Goal: Information Seeking & Learning: Learn about a topic

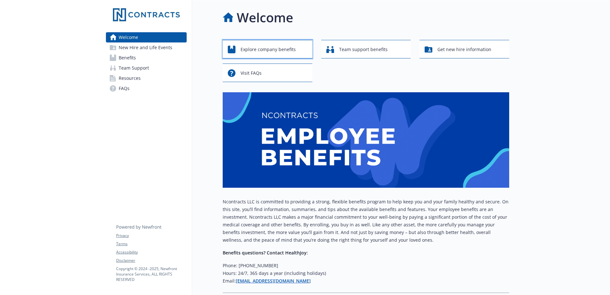
click at [251, 54] on span "Explore company benefits" at bounding box center [268, 49] width 55 height 12
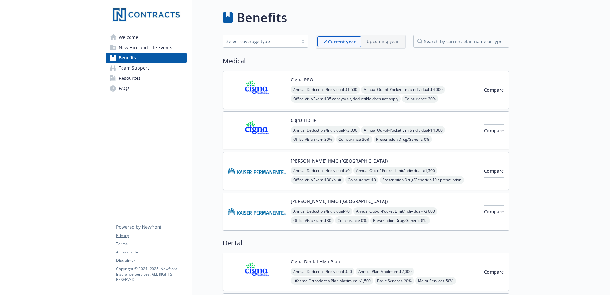
click at [127, 69] on span "Team Support" at bounding box center [134, 68] width 30 height 10
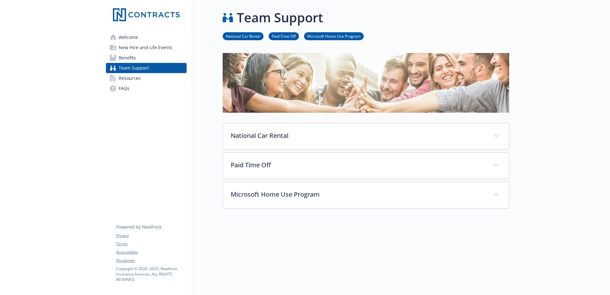
click at [132, 80] on span "Resources" at bounding box center [130, 78] width 22 height 10
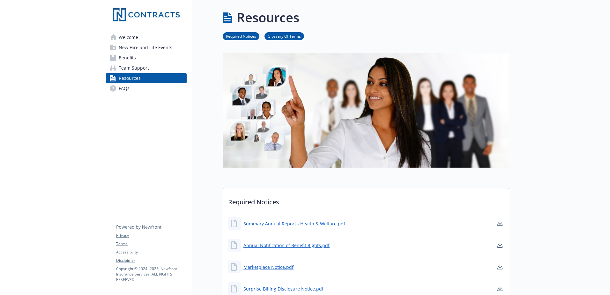
click at [130, 87] on link "FAQs" at bounding box center [146, 88] width 81 height 10
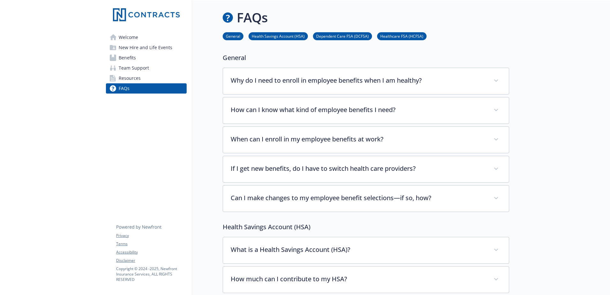
click at [131, 50] on span "New Hire and Life Events" at bounding box center [146, 47] width 54 height 10
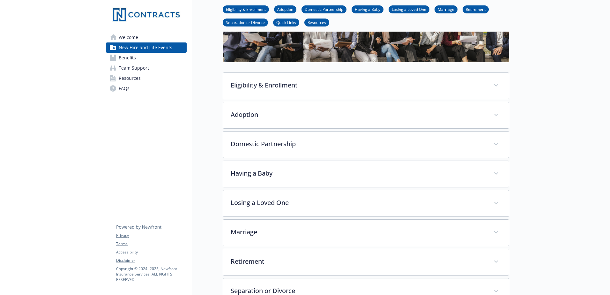
scroll to position [64, 0]
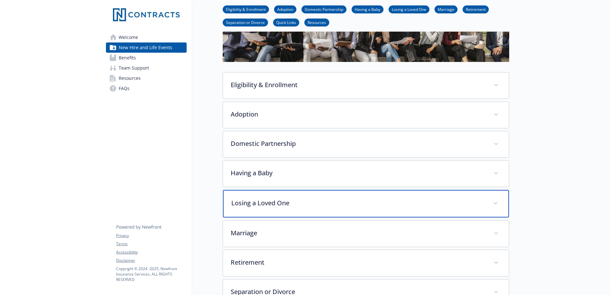
click at [280, 199] on p "Losing a Loved One" at bounding box center [358, 203] width 254 height 10
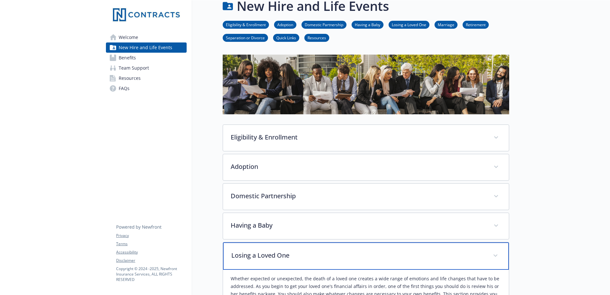
scroll to position [0, 0]
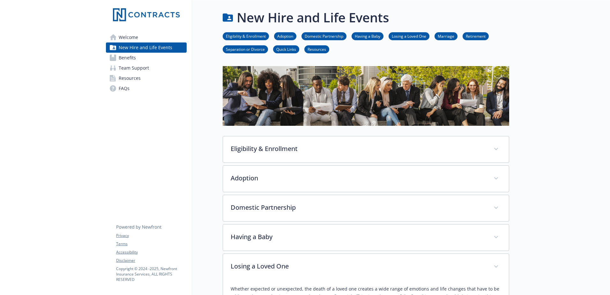
click at [403, 37] on link "Losing a Loved One" at bounding box center [409, 36] width 41 height 6
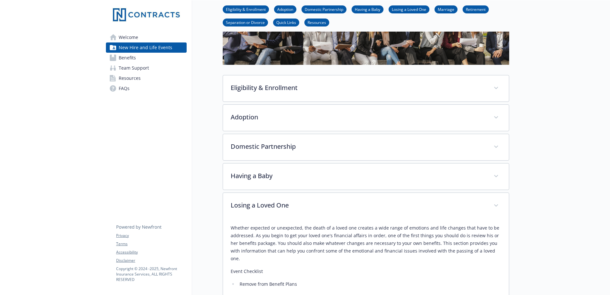
scroll to position [0, 5]
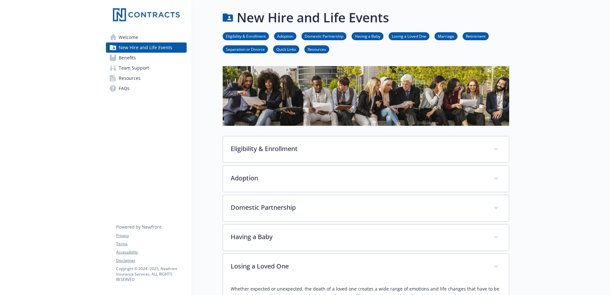
click at [119, 58] on span "Benefits" at bounding box center [127, 58] width 17 height 10
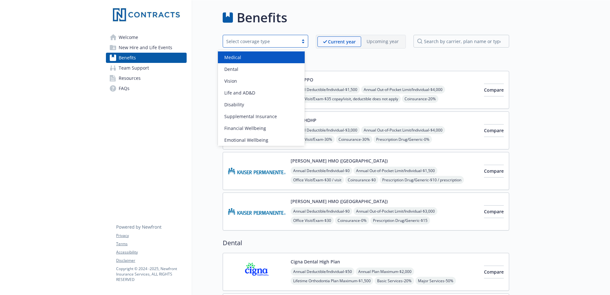
click at [252, 37] on div "Select coverage type" at bounding box center [260, 41] width 75 height 8
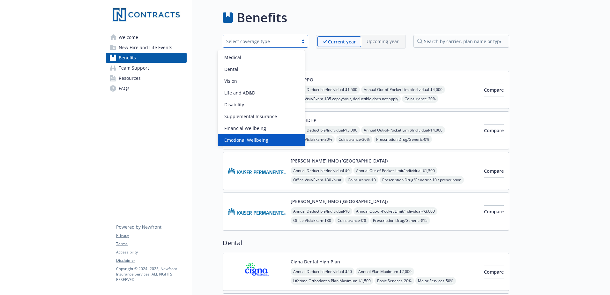
click at [251, 142] on span "Emotional Wellbeing" at bounding box center [246, 140] width 44 height 7
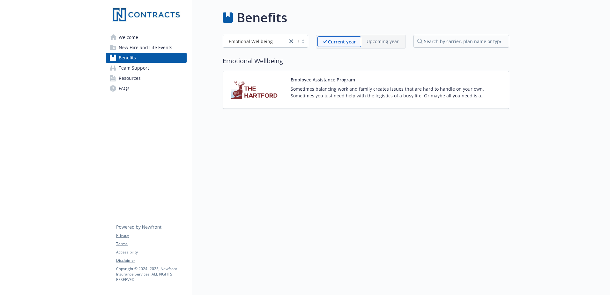
click at [246, 93] on img at bounding box center [256, 89] width 57 height 27
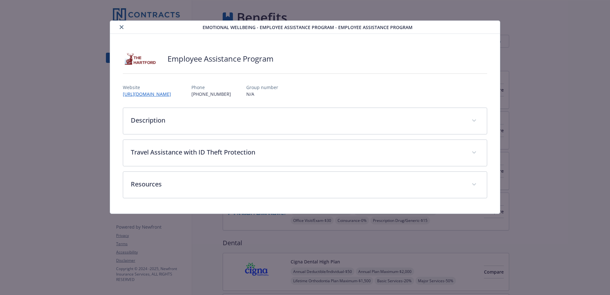
click at [122, 26] on icon "close" at bounding box center [122, 27] width 4 height 4
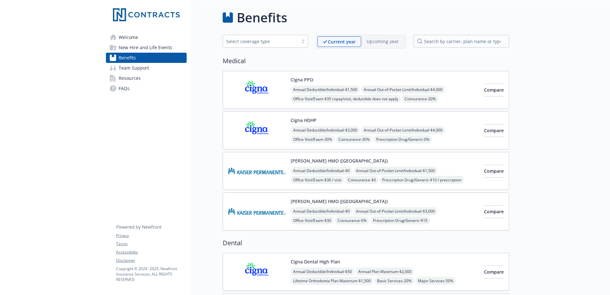
click at [128, 49] on span "New Hire and Life Events" at bounding box center [146, 47] width 54 height 10
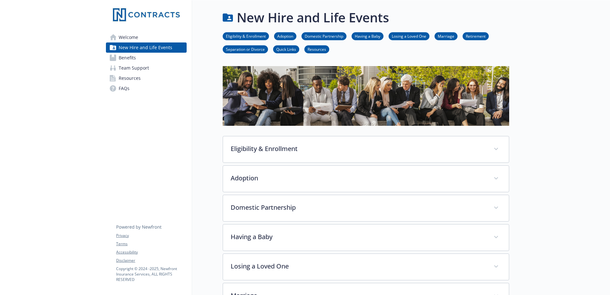
click at [278, 49] on link "Quick Links" at bounding box center [286, 49] width 26 height 6
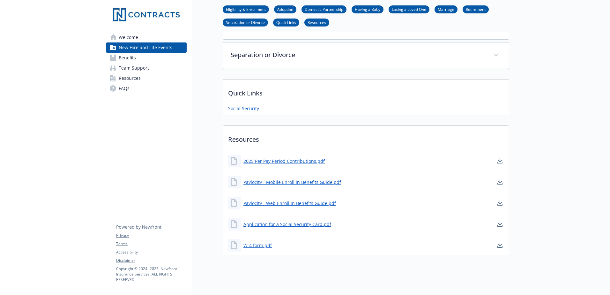
scroll to position [310, 5]
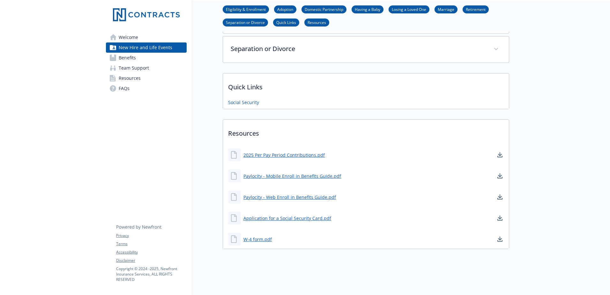
click at [124, 83] on span "FAQs" at bounding box center [124, 88] width 11 height 10
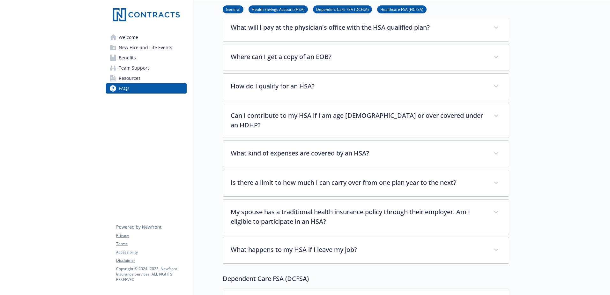
click at [125, 78] on span "Resources" at bounding box center [130, 78] width 22 height 10
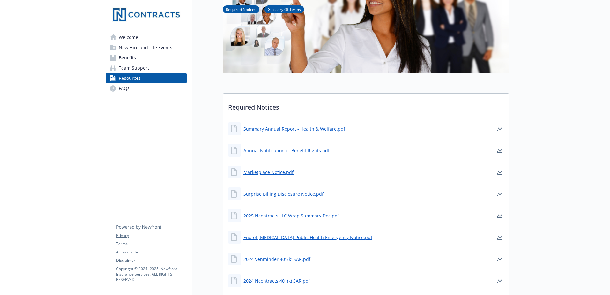
scroll to position [23, 5]
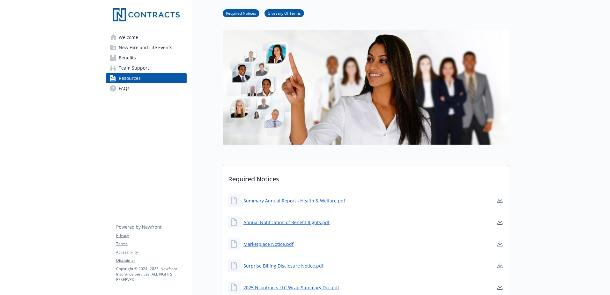
click at [126, 38] on span "Welcome" at bounding box center [128, 37] width 19 height 10
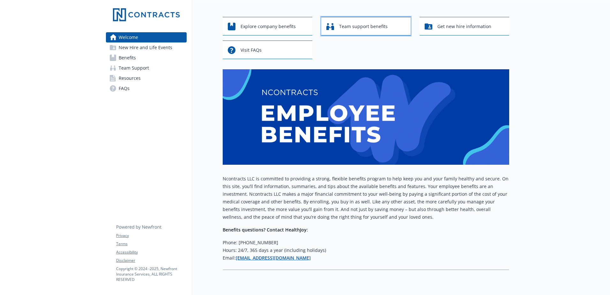
click at [352, 21] on span "Team support benefits" at bounding box center [363, 26] width 49 height 12
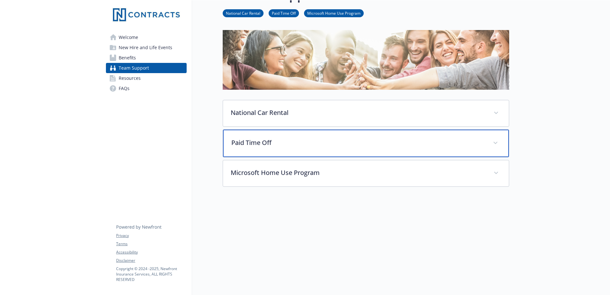
click at [283, 142] on p "Paid Time Off" at bounding box center [358, 143] width 254 height 10
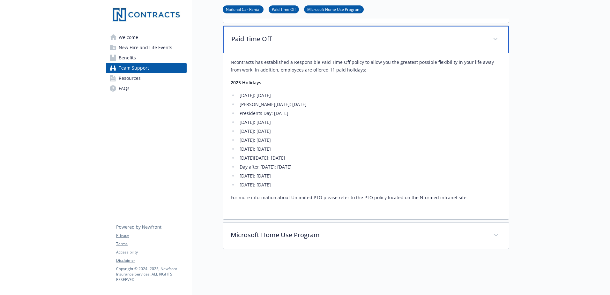
scroll to position [128, 5]
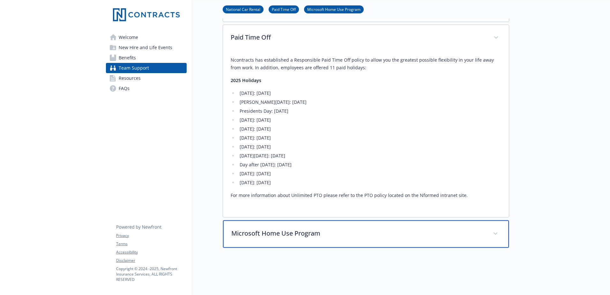
click at [273, 235] on p "Microsoft Home Use Program" at bounding box center [358, 234] width 254 height 10
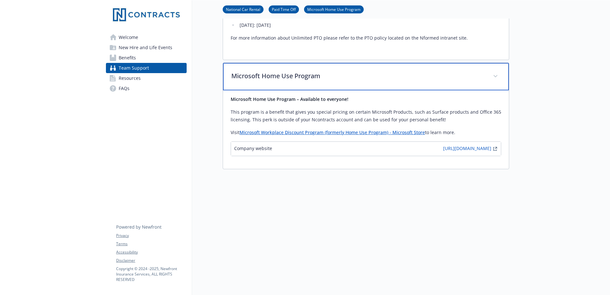
scroll to position [287, 5]
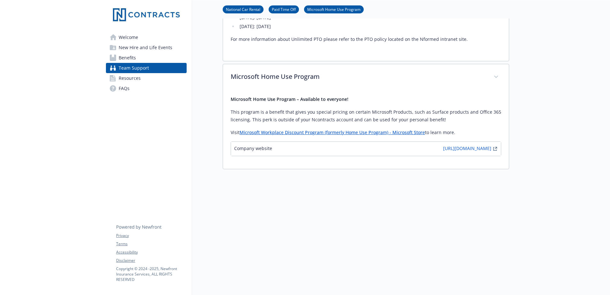
click at [135, 47] on span "New Hire and Life Events" at bounding box center [146, 47] width 54 height 10
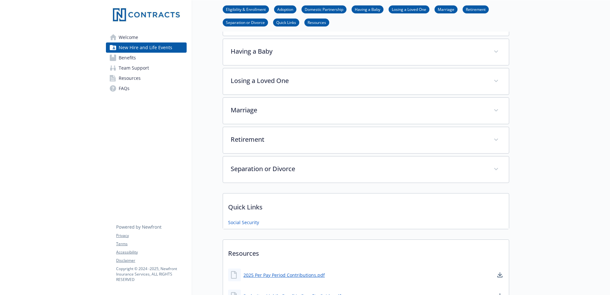
scroll to position [64, 5]
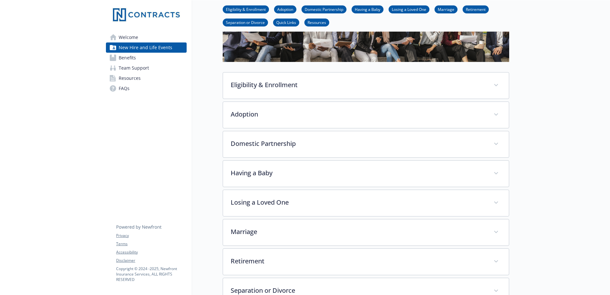
click at [317, 20] on link "Resources" at bounding box center [317, 22] width 25 height 6
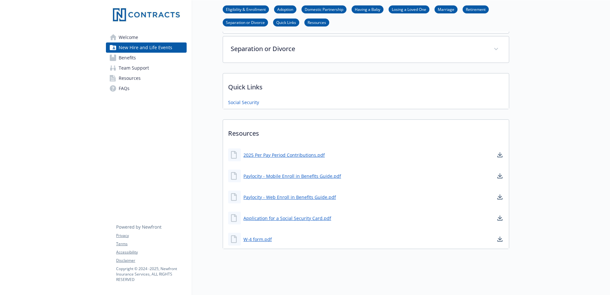
scroll to position [310, 5]
click at [125, 60] on span "Benefits" at bounding box center [127, 58] width 17 height 10
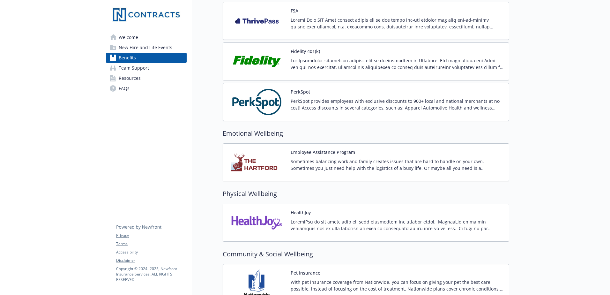
scroll to position [789, 5]
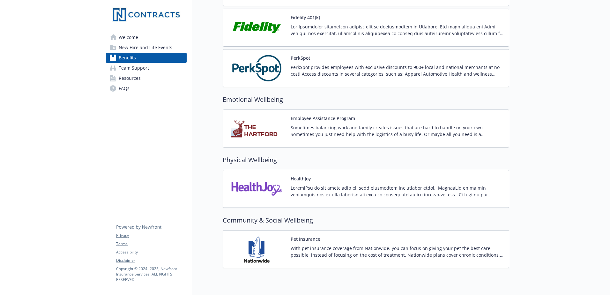
click at [329, 129] on p "Sometimes balancing work and family creates issues that are hard to handle on y…" at bounding box center [397, 130] width 213 height 13
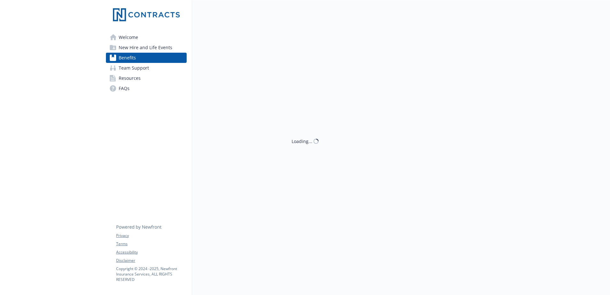
scroll to position [789, 5]
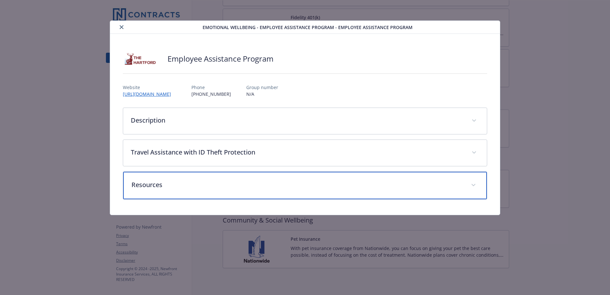
click at [167, 180] on div "Resources" at bounding box center [305, 185] width 364 height 27
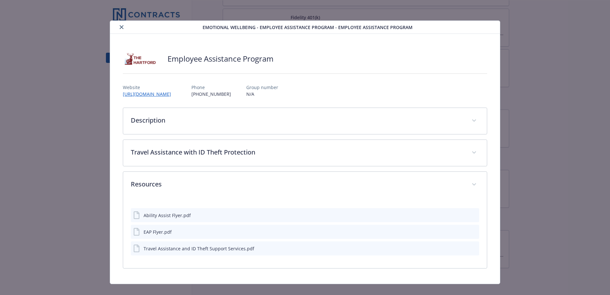
click at [158, 233] on div "EAP Flyer.pdf" at bounding box center [158, 232] width 28 height 7
click at [151, 215] on div "Ability Assist Flyer.pdf" at bounding box center [167, 215] width 47 height 7
click at [462, 215] on button "download file" at bounding box center [463, 215] width 6 height 6
click at [121, 26] on icon "close" at bounding box center [122, 27] width 4 height 4
